Goal: Task Accomplishment & Management: Complete application form

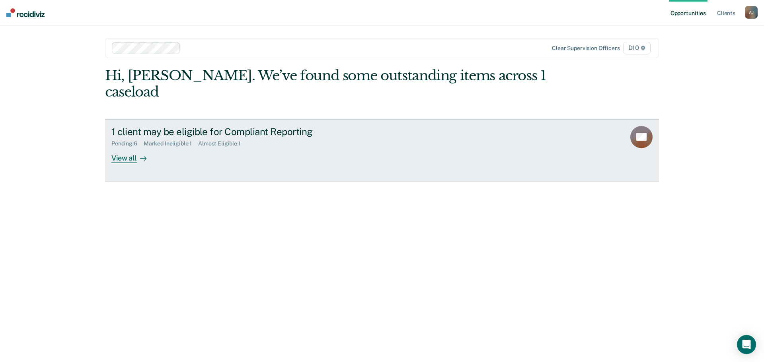
click at [352, 154] on div "1 client may be eligible for Compliant Reporting Pending : 6 Marked Ineligible …" at bounding box center [260, 144] width 298 height 37
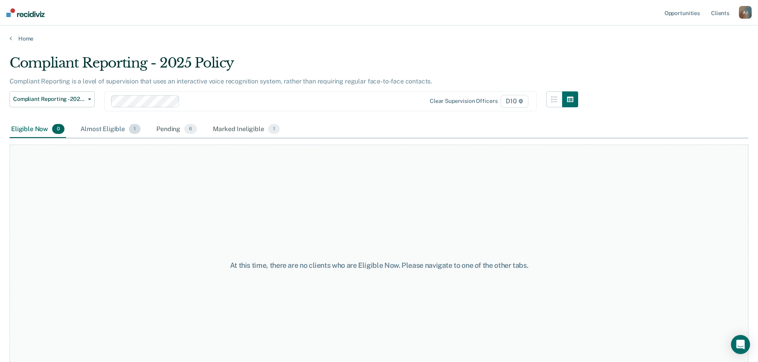
click at [103, 128] on div "Almost Eligible 1" at bounding box center [110, 130] width 63 height 18
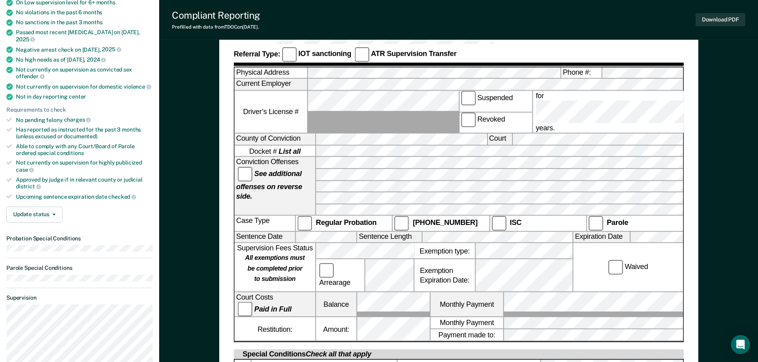
scroll to position [159, 0]
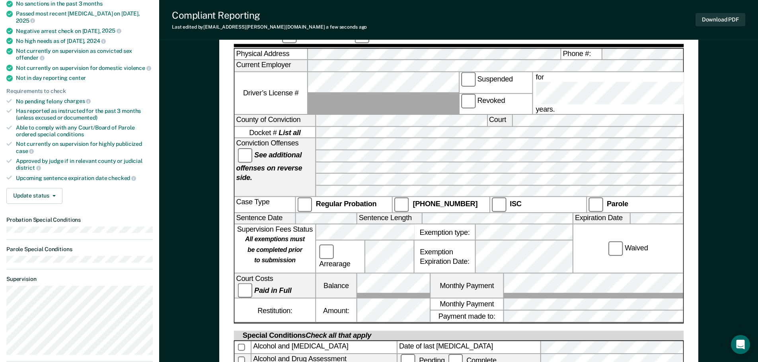
click at [641, 225] on div "Waived" at bounding box center [628, 249] width 110 height 49
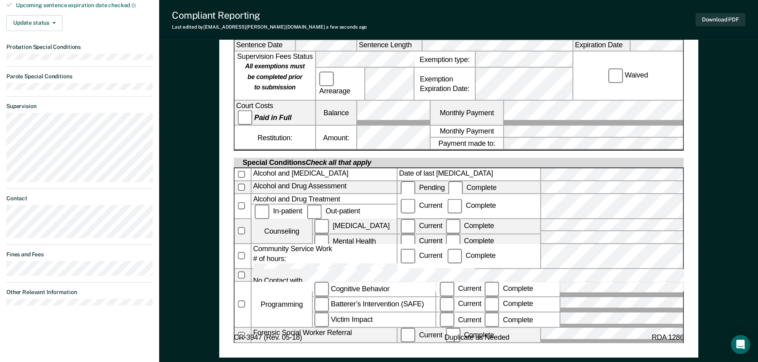
scroll to position [390, 0]
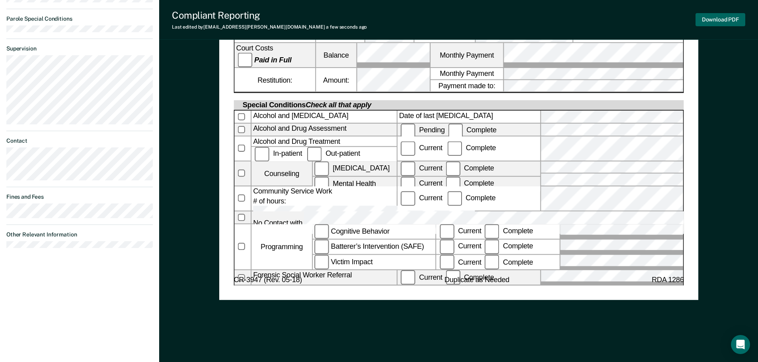
click at [708, 21] on button "Download PDF" at bounding box center [720, 19] width 50 height 13
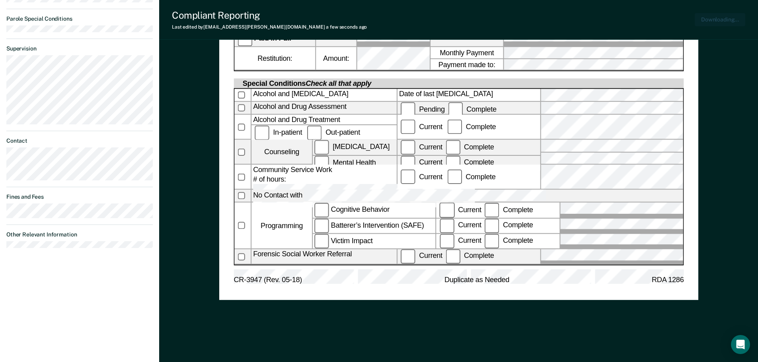
scroll to position [0, 0]
